Goal: Task Accomplishment & Management: Manage account settings

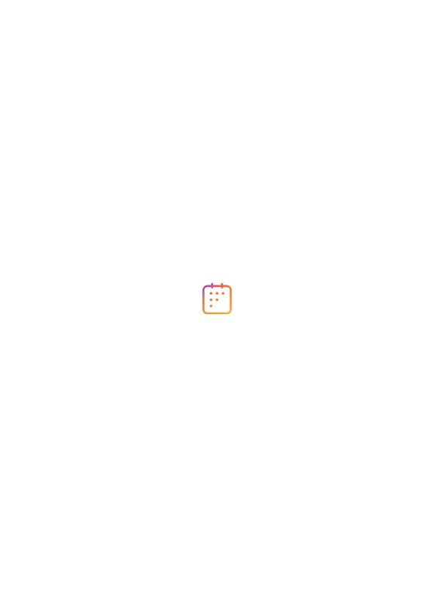
click at [146, 60] on div at bounding box center [217, 299] width 434 height 598
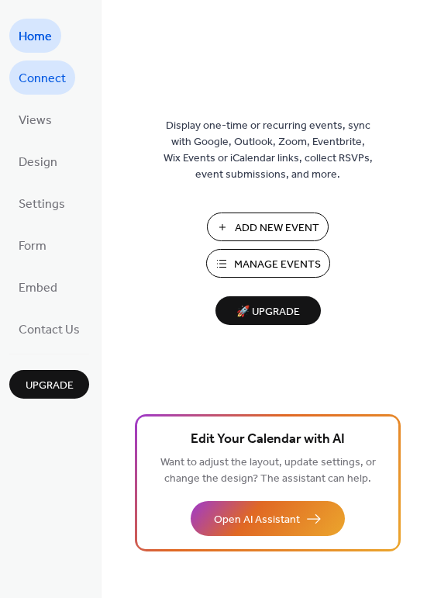
click at [45, 72] on span "Connect" at bounding box center [42, 79] width 47 height 25
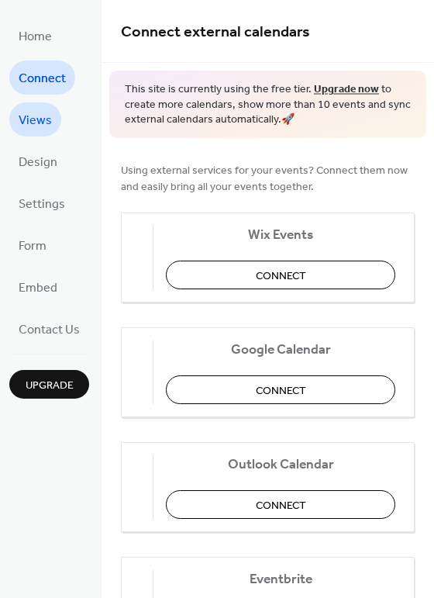
click at [36, 115] on span "Views" at bounding box center [35, 121] width 33 height 25
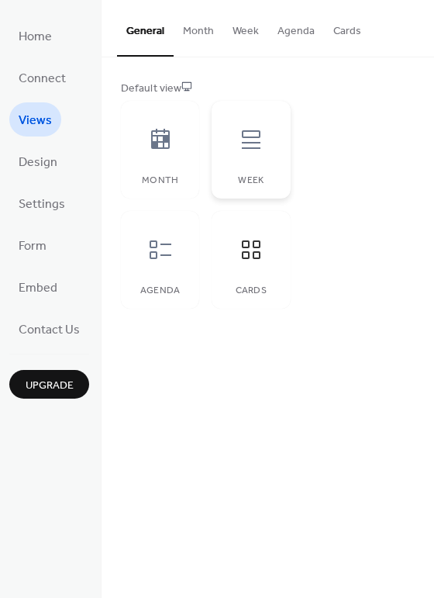
click at [251, 138] on icon at bounding box center [251, 139] width 25 height 25
click at [153, 254] on icon at bounding box center [160, 249] width 25 height 25
click at [343, 33] on button "Cards" at bounding box center [347, 27] width 47 height 55
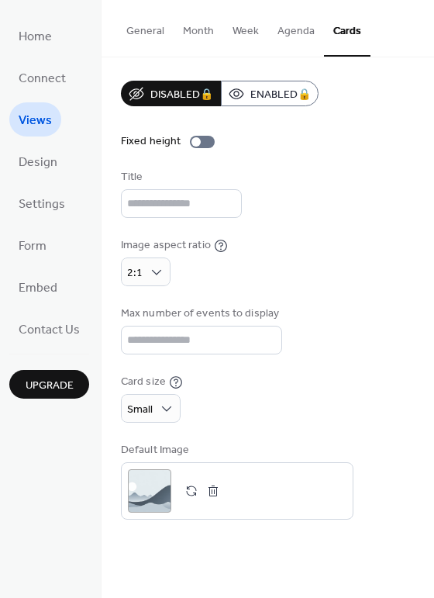
click at [198, 35] on button "Month" at bounding box center [199, 27] width 50 height 55
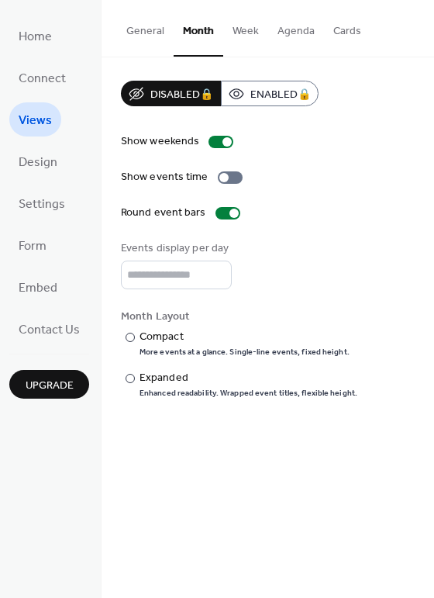
click at [243, 36] on button "Week" at bounding box center [245, 27] width 45 height 55
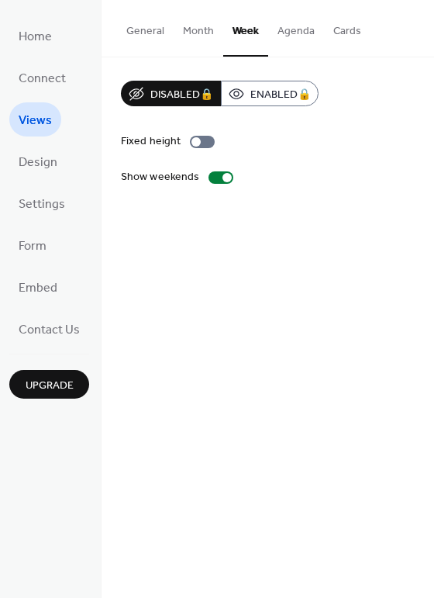
click at [302, 31] on button "Agenda" at bounding box center [296, 27] width 56 height 55
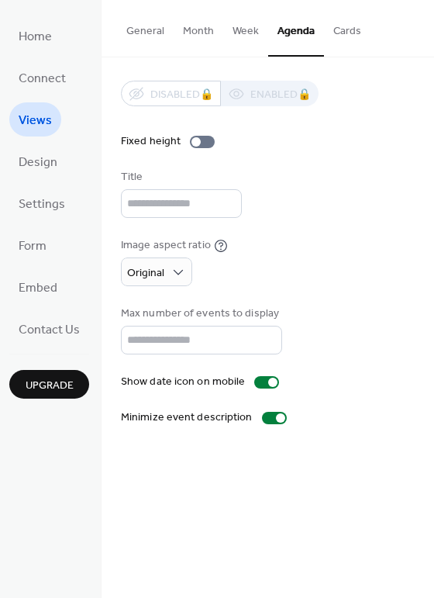
click at [343, 24] on button "Cards" at bounding box center [347, 27] width 47 height 55
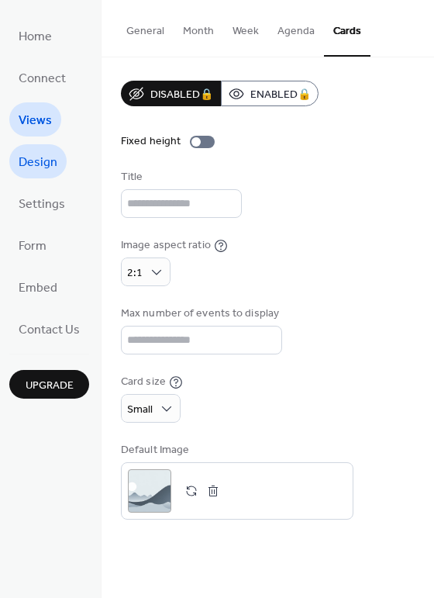
click at [35, 168] on span "Design" at bounding box center [38, 162] width 39 height 25
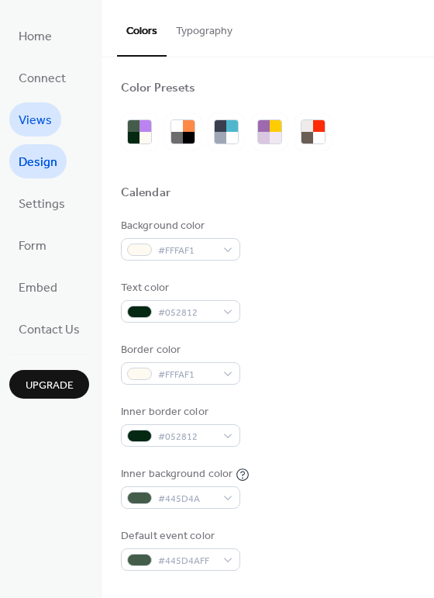
click at [40, 116] on span "Views" at bounding box center [35, 121] width 33 height 25
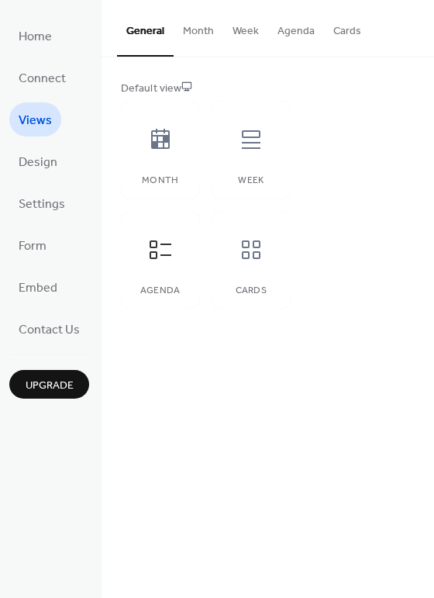
click at [345, 35] on button "Cards" at bounding box center [347, 27] width 47 height 55
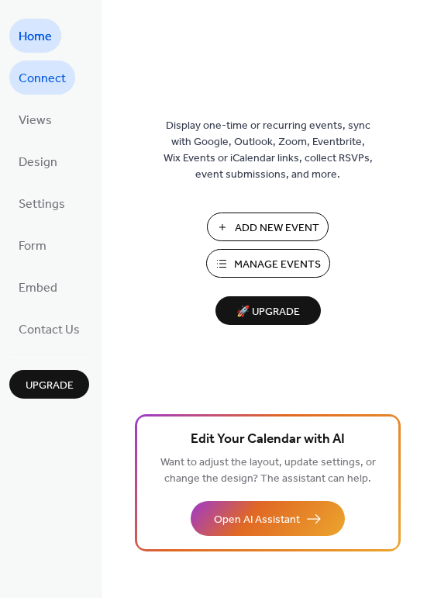
click at [39, 84] on span "Connect" at bounding box center [42, 79] width 47 height 25
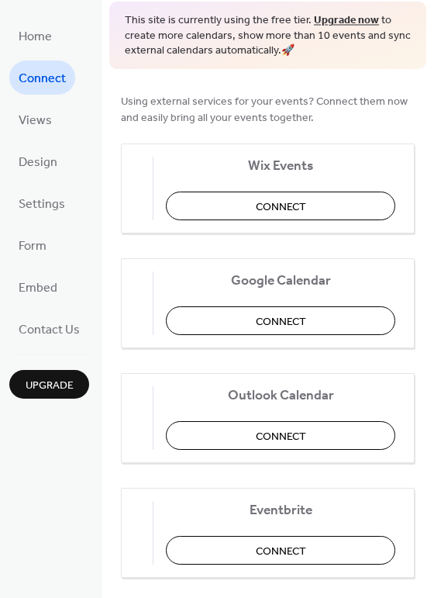
scroll to position [70, 0]
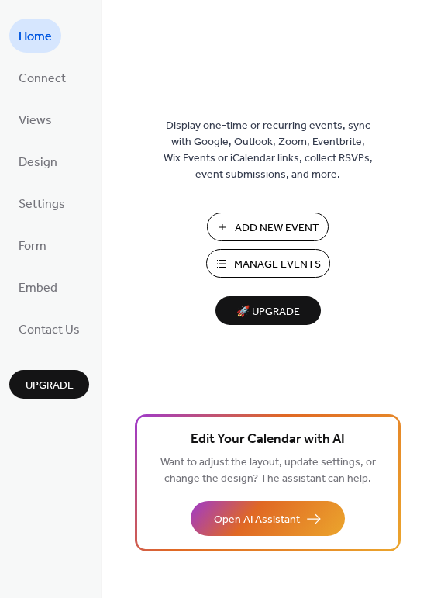
click at [292, 166] on span "Display one-time or recurring events, sync with Google, Outlook, Zoom, Eventbri…" at bounding box center [268, 150] width 209 height 65
click at [47, 81] on span "Connect" at bounding box center [42, 79] width 47 height 25
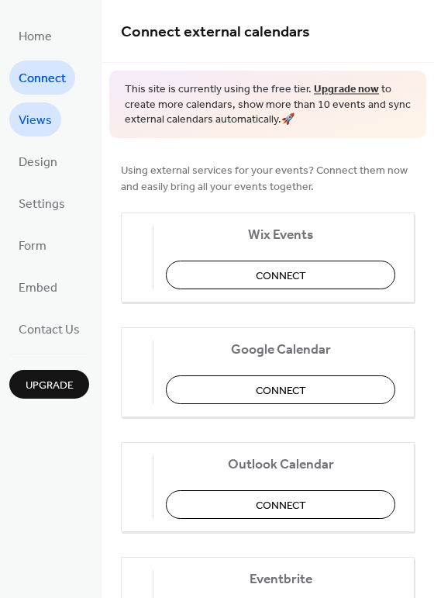
click at [43, 121] on span "Views" at bounding box center [35, 121] width 33 height 25
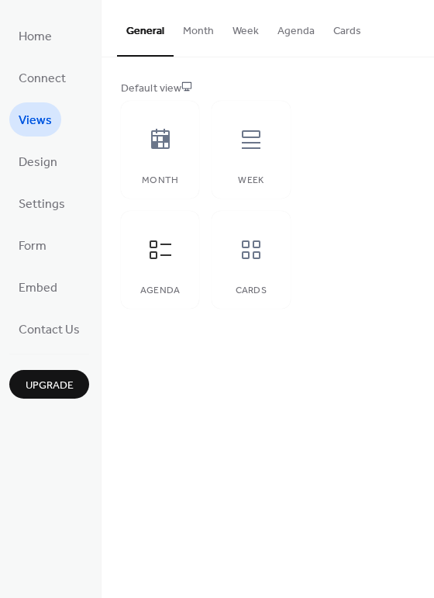
click at [341, 32] on button "Cards" at bounding box center [347, 27] width 47 height 55
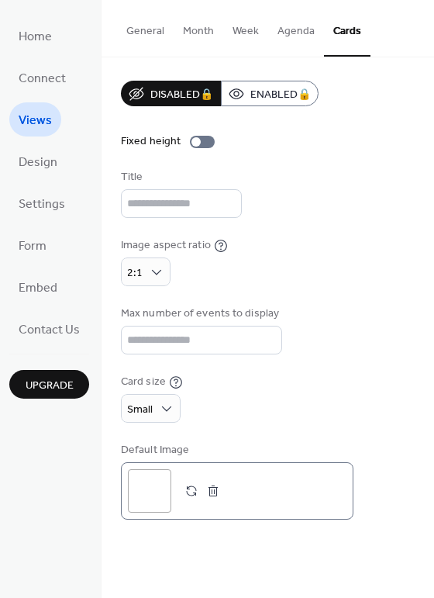
click at [190, 484] on button "button" at bounding box center [192, 491] width 22 height 22
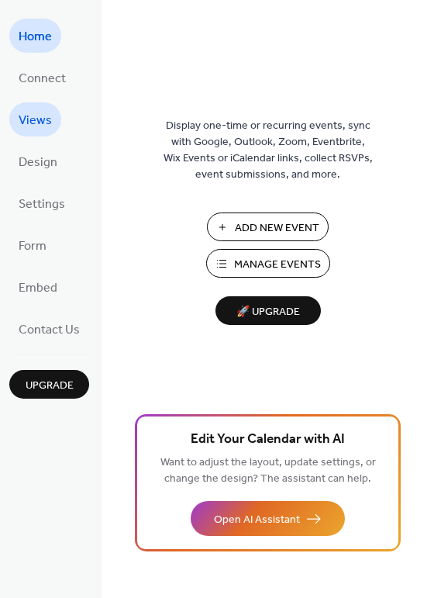
click at [40, 115] on span "Views" at bounding box center [35, 121] width 33 height 25
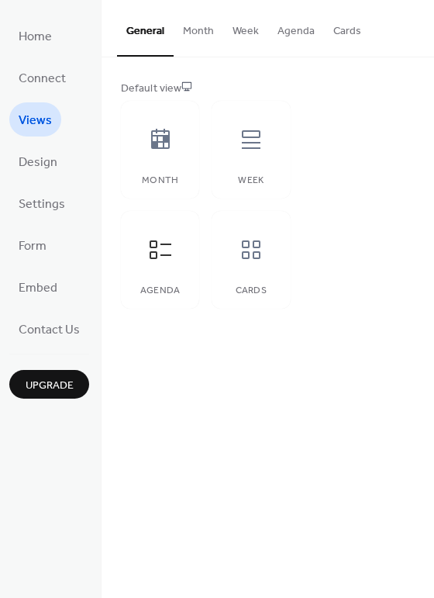
click at [339, 33] on button "Cards" at bounding box center [347, 27] width 47 height 55
